Goal: Task Accomplishment & Management: Complete application form

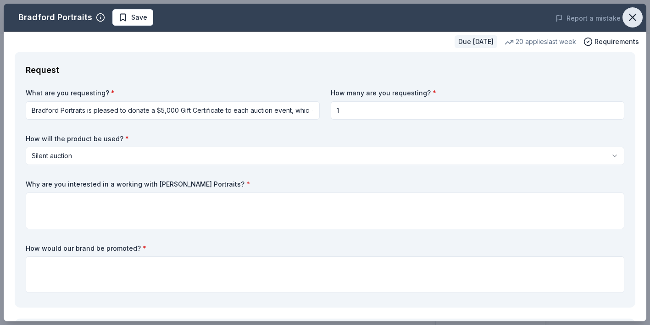
click at [634, 15] on icon "button" at bounding box center [633, 17] width 6 height 6
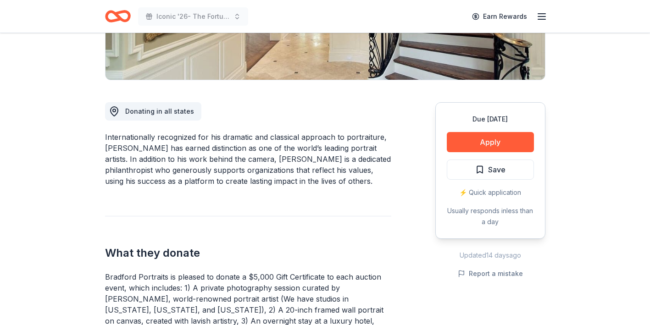
scroll to position [158, 0]
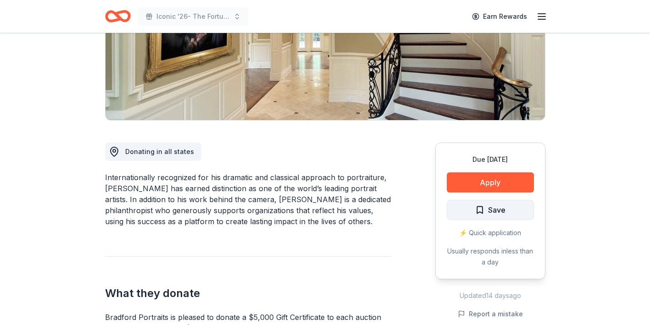
click at [478, 212] on span "Save" at bounding box center [490, 210] width 30 height 12
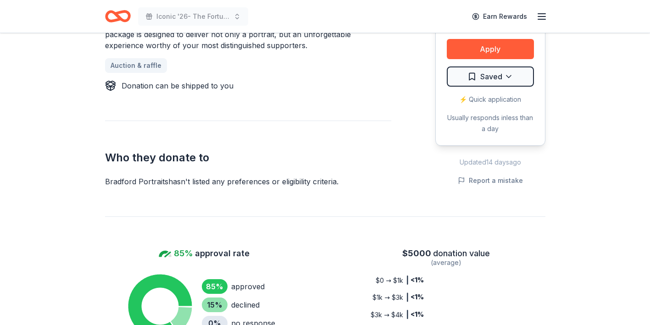
scroll to position [508, 0]
click at [473, 50] on button "Apply" at bounding box center [490, 49] width 87 height 20
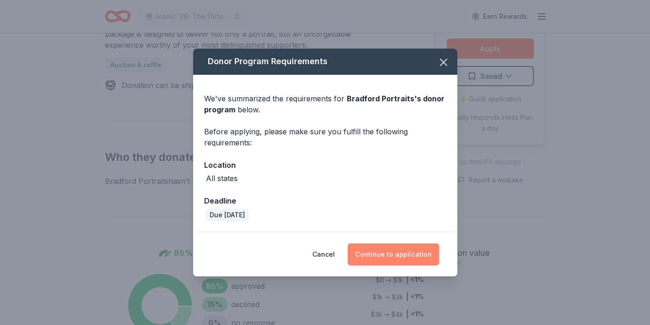
click at [388, 250] on button "Continue to application" at bounding box center [393, 255] width 91 height 22
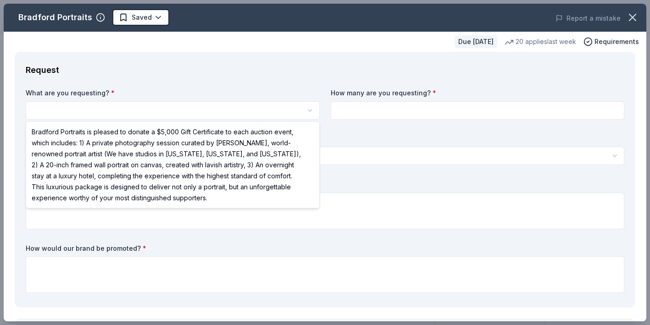
select select "Bradford Portraits is pleased to donate a $5,000 Gift Certificate to each aucti…"
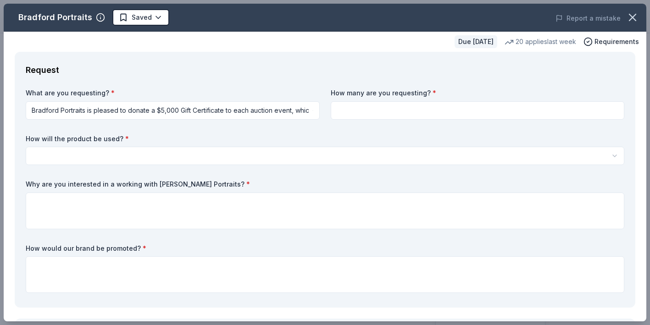
click at [368, 106] on input at bounding box center [478, 110] width 294 height 18
type input "1"
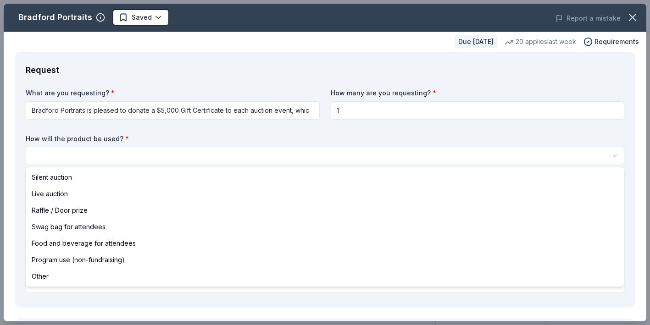
click at [212, 150] on html "Iconic '26- The Fortune Academy Presents the Roaring 20's Saved Apply Due in 12…" at bounding box center [325, 162] width 650 height 325
select select "liveAuction"
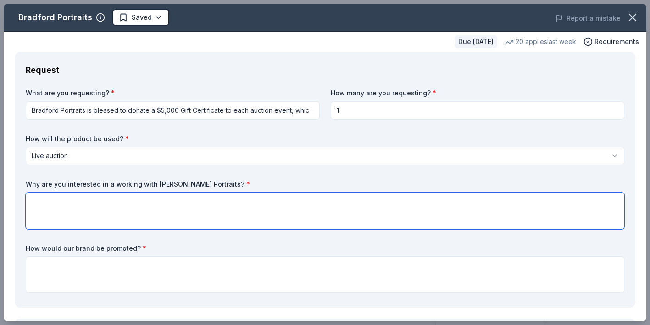
click at [140, 204] on textarea at bounding box center [325, 211] width 599 height 37
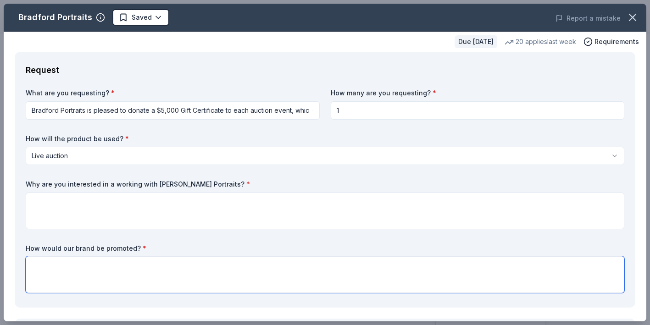
click at [117, 272] on textarea at bounding box center [325, 275] width 599 height 37
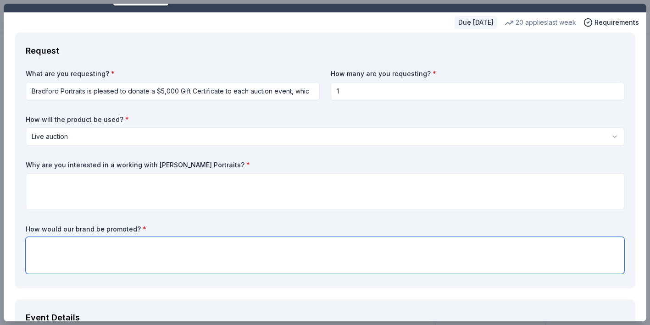
scroll to position [20, 0]
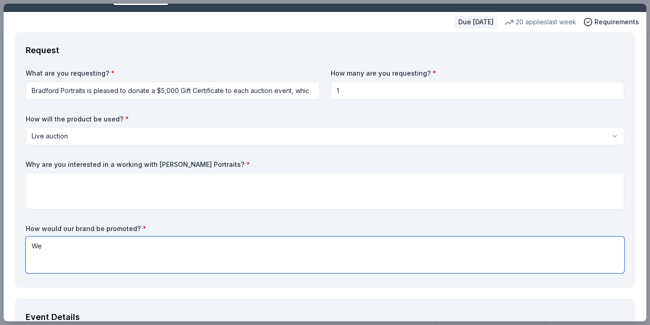
type textarea "W"
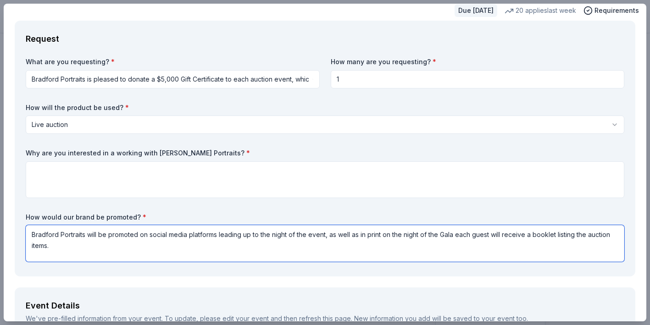
scroll to position [34, 0]
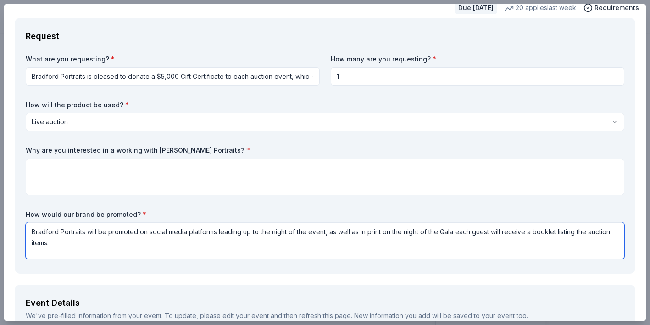
type textarea "Bradford Portraits will be promoted on social media platforms leading up to the…"
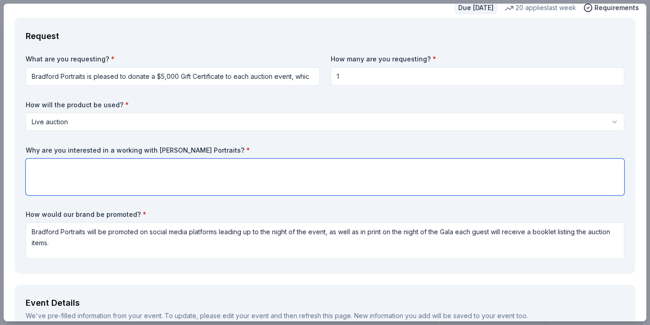
click at [83, 182] on textarea at bounding box center [325, 177] width 599 height 37
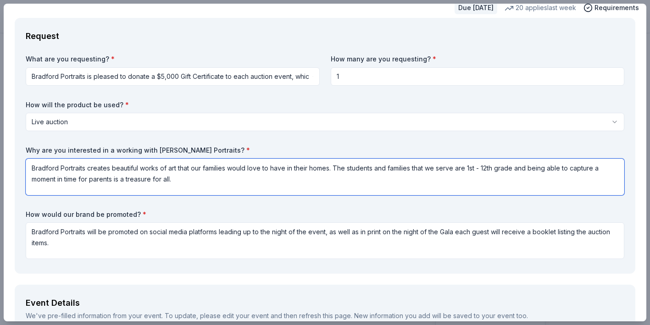
click at [212, 179] on textarea "Bradford Portraits creates beautiful works of art that our families would love …" at bounding box center [325, 177] width 599 height 37
drag, startPoint x: 177, startPoint y: 179, endPoint x: 81, endPoint y: 177, distance: 95.9
click at [80, 177] on textarea "Bradford Portraits creates beautiful works of art that our families would love …" at bounding box center [325, 177] width 599 height 37
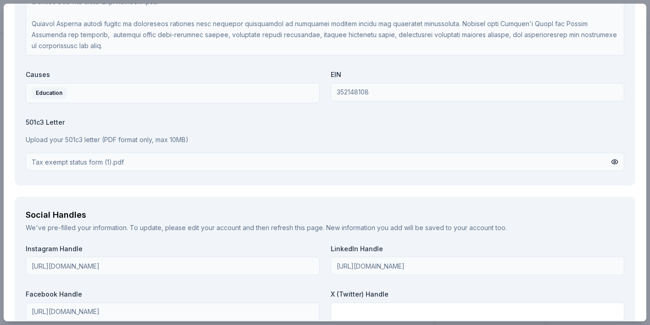
scroll to position [1305, 0]
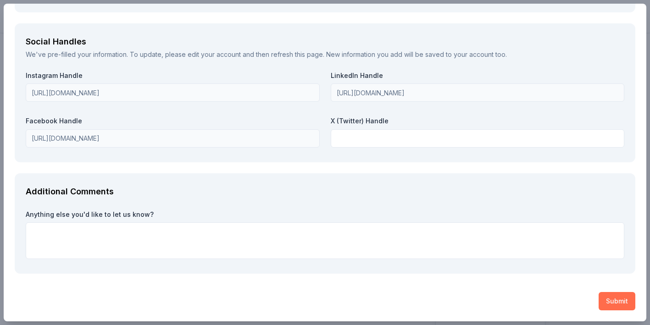
type textarea "Bradford Portraits creates beautiful works of art that our families would love …"
click at [615, 298] on button "Submit" at bounding box center [617, 301] width 37 height 18
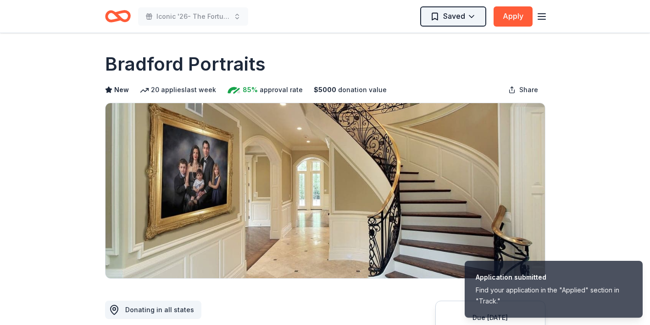
click at [474, 15] on html "Application submitted Find your application in the "Applied" section in "Track.…" at bounding box center [325, 162] width 650 height 325
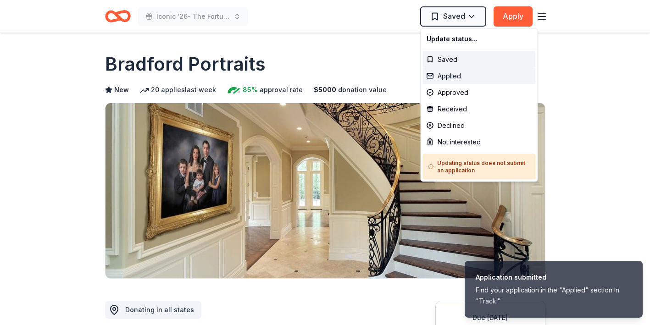
click at [456, 75] on div "Applied" at bounding box center [479, 76] width 113 height 17
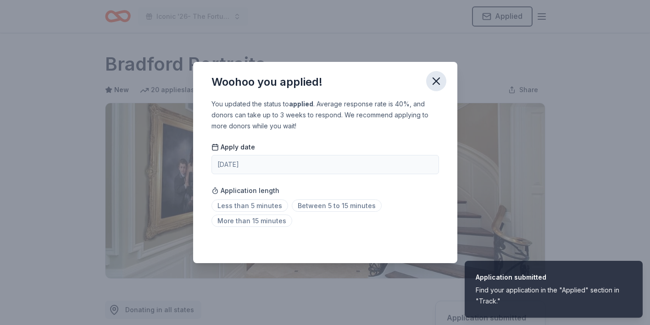
click at [435, 79] on icon "button" at bounding box center [436, 81] width 6 height 6
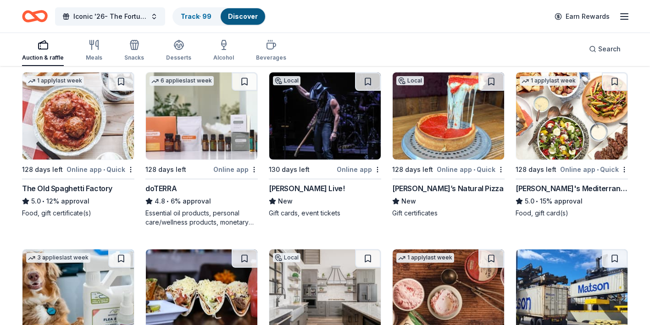
scroll to position [271, 0]
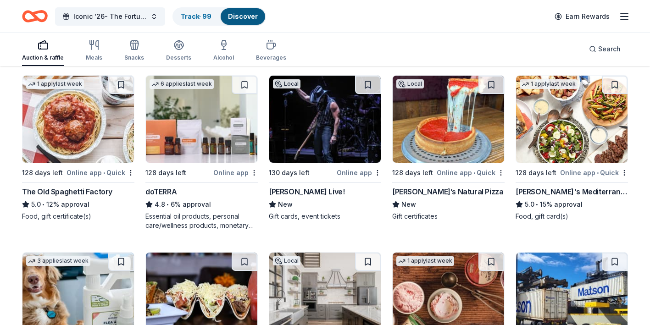
click at [569, 101] on img at bounding box center [572, 119] width 112 height 87
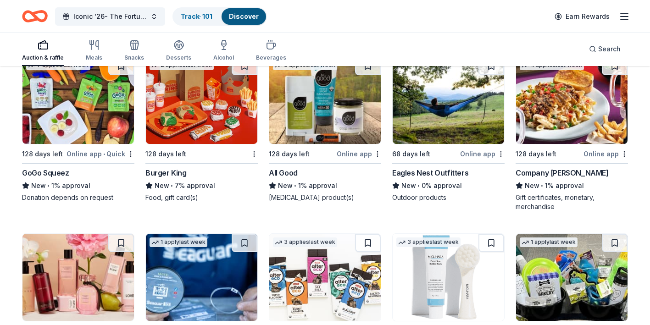
scroll to position [3256, 0]
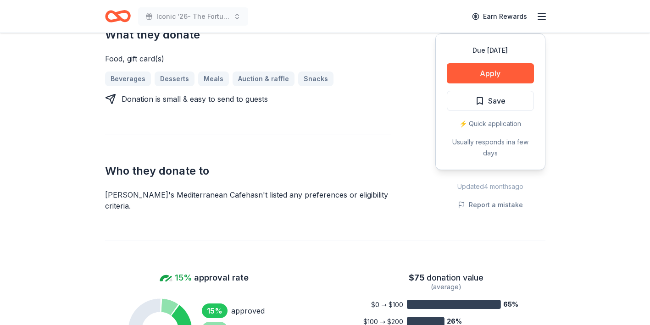
scroll to position [404, 0]
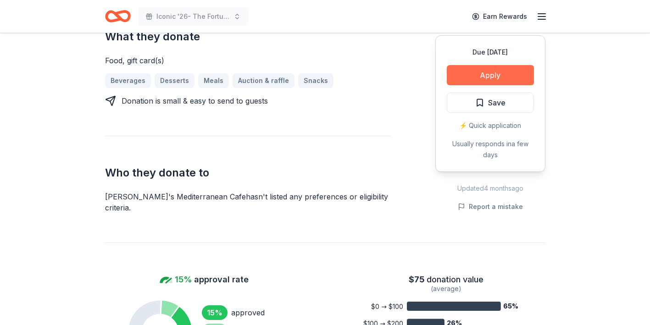
click at [485, 70] on button "Apply" at bounding box center [490, 75] width 87 height 20
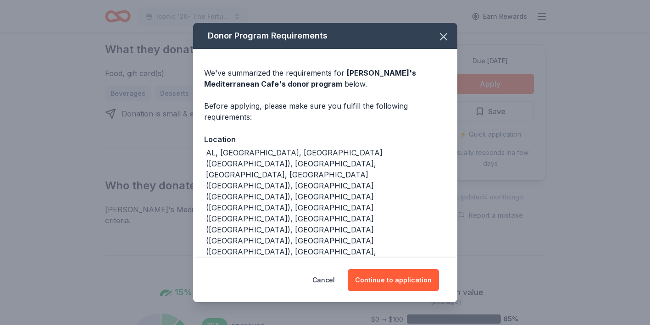
scroll to position [417, 0]
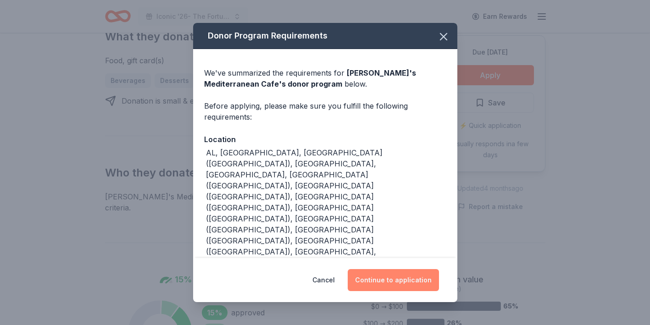
click at [403, 271] on button "Continue to application" at bounding box center [393, 280] width 91 height 22
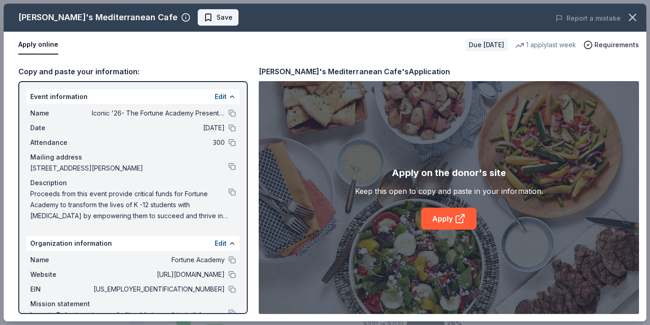
click at [217, 17] on span "Save" at bounding box center [225, 17] width 16 height 11
click at [442, 228] on link "Apply" at bounding box center [449, 219] width 56 height 22
click at [232, 289] on button at bounding box center [232, 289] width 7 height 7
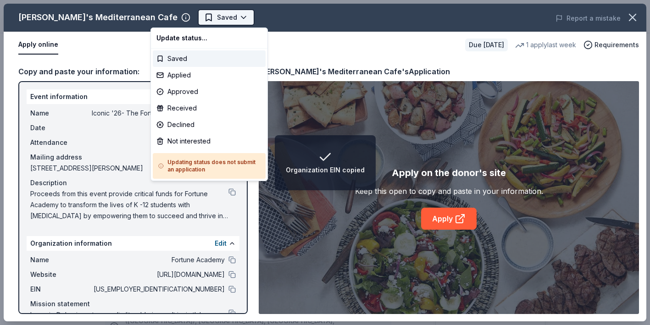
scroll to position [0, 0]
click at [198, 22] on body "Organization EIN copied Iconic '26- The Fortune Academy Presents the Roaring 20…" at bounding box center [325, 162] width 650 height 325
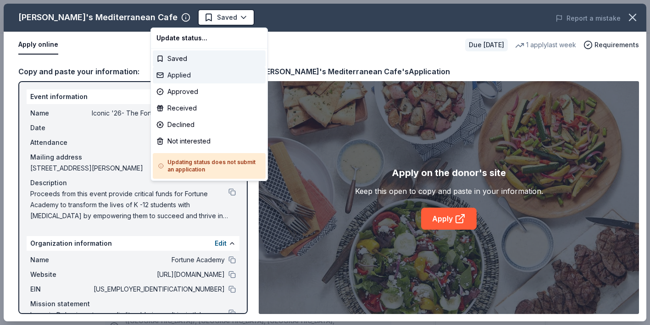
click at [191, 77] on div "Applied" at bounding box center [209, 75] width 113 height 17
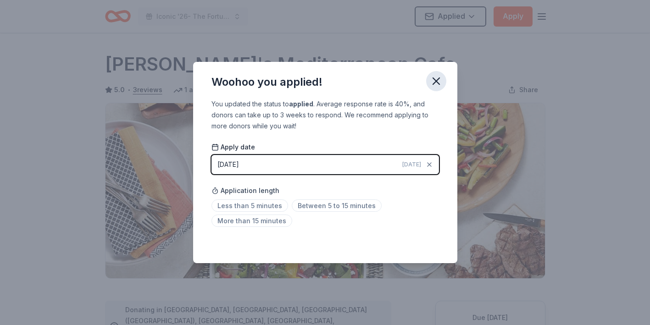
click at [436, 85] on icon "button" at bounding box center [436, 81] width 13 height 13
